Goal: Navigation & Orientation: Find specific page/section

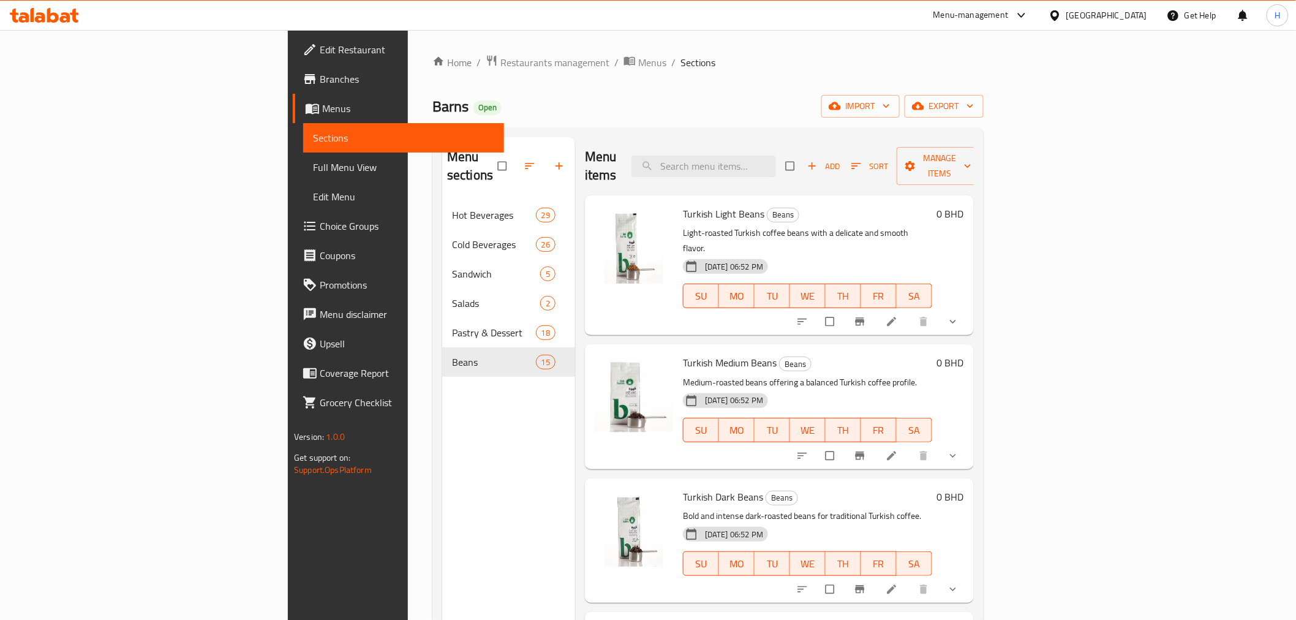
drag, startPoint x: 994, startPoint y: 15, endPoint x: 1005, endPoint y: 13, distance: 10.6
click at [999, 12] on div "Menu-management" at bounding box center [970, 15] width 75 height 15
click at [936, 51] on div "All Plugins" at bounding box center [927, 53] width 38 height 13
